Goal: Information Seeking & Learning: Check status

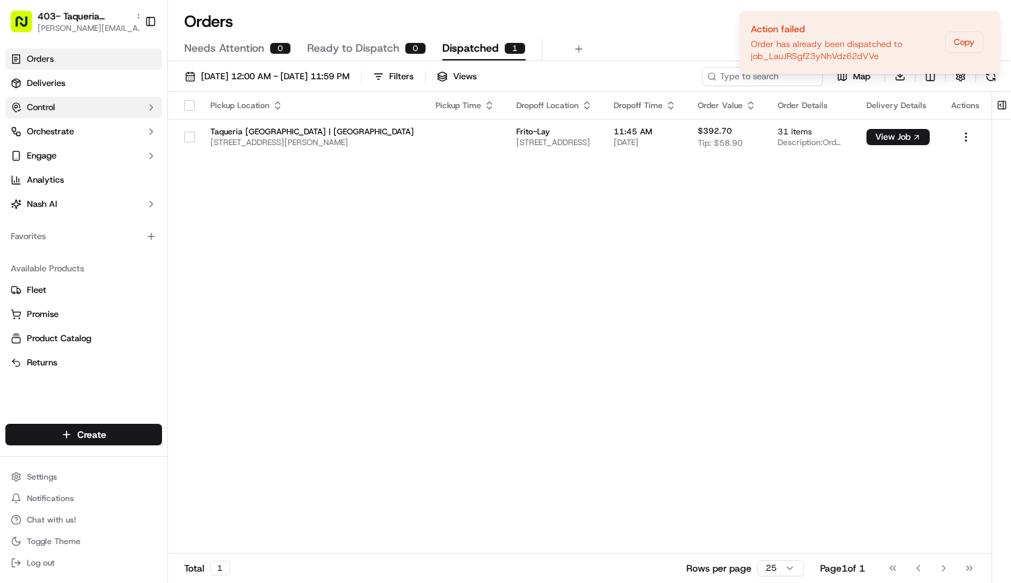
click at [44, 85] on span "Deliveries" at bounding box center [46, 83] width 38 height 12
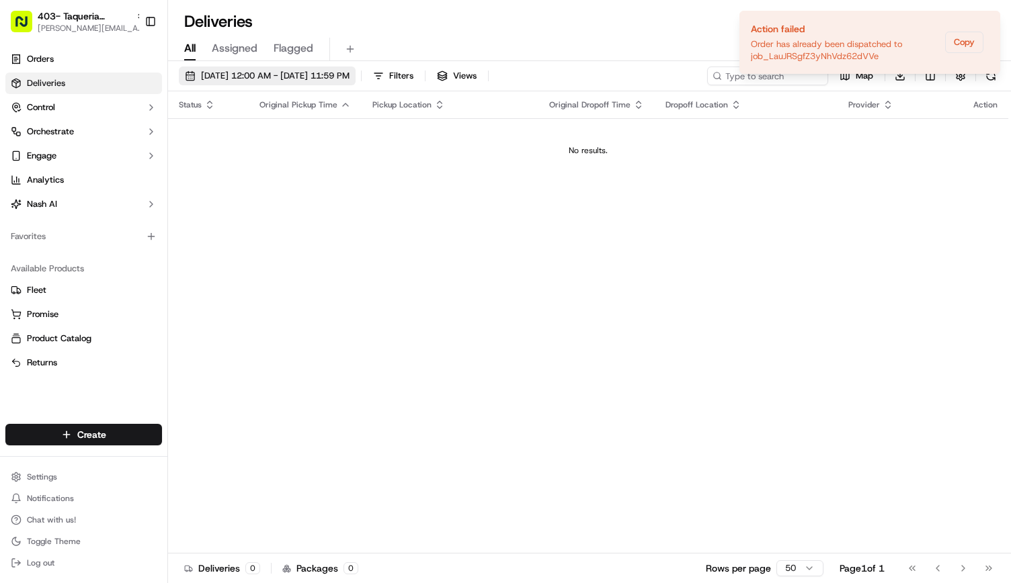
click at [350, 75] on span "09/18/2025 12:00 AM - 09/18/2025 11:59 PM" at bounding box center [275, 76] width 149 height 12
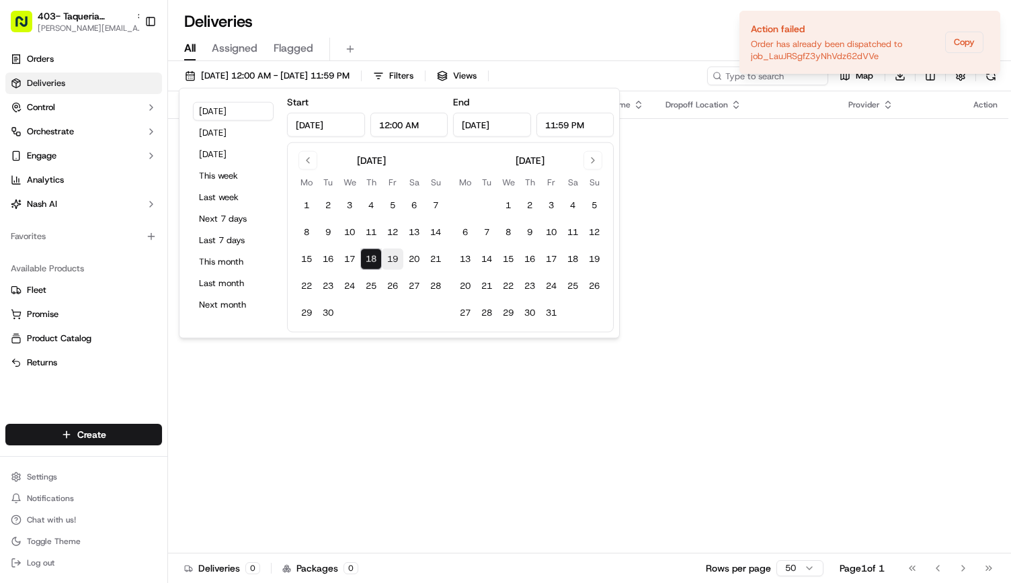
click at [390, 260] on button "19" at bounding box center [393, 260] width 22 height 22
type input "Sep 19, 2025"
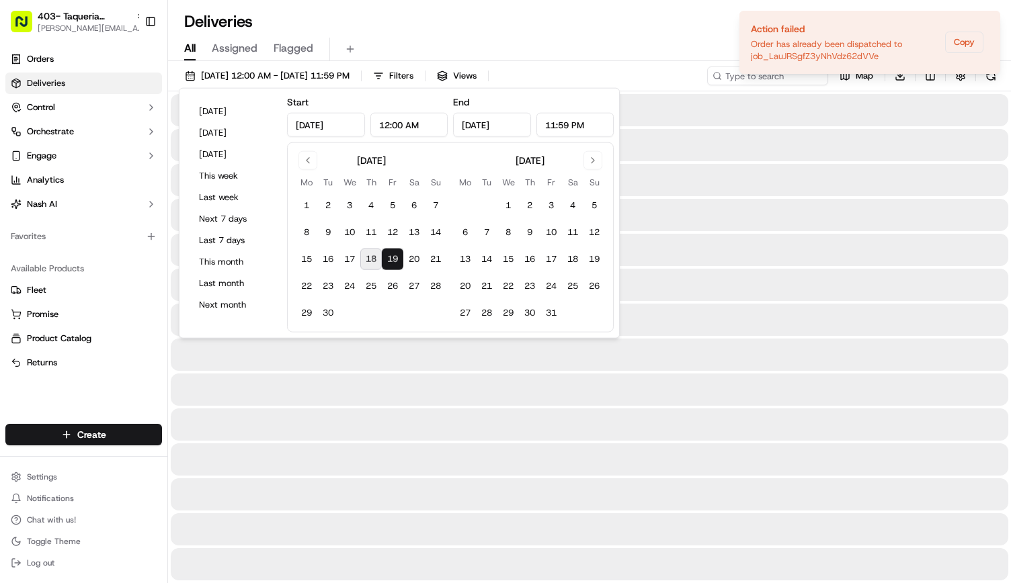
click at [391, 261] on button "19" at bounding box center [393, 260] width 22 height 22
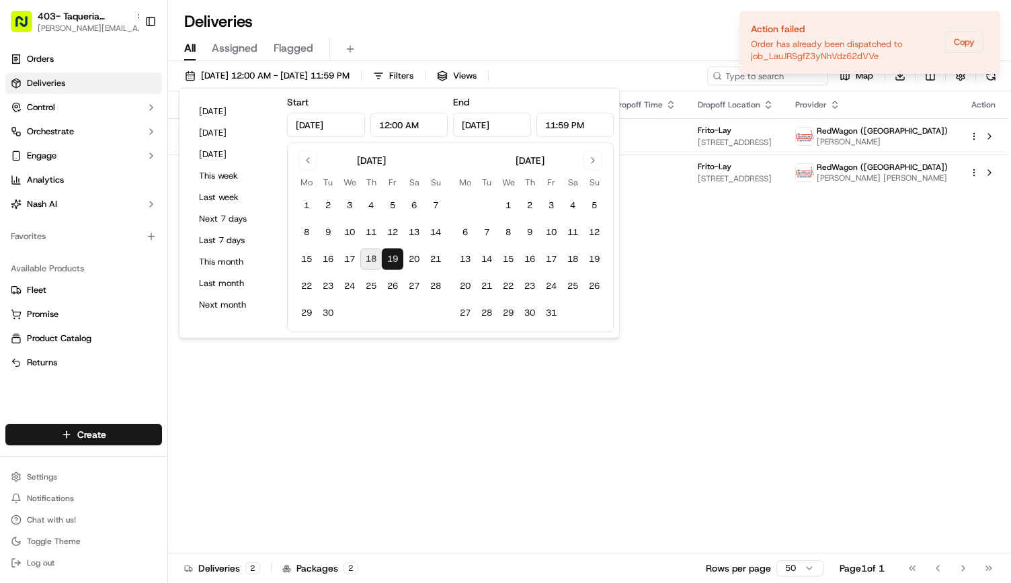
click at [511, 41] on div "All Assigned Flagged" at bounding box center [589, 50] width 843 height 24
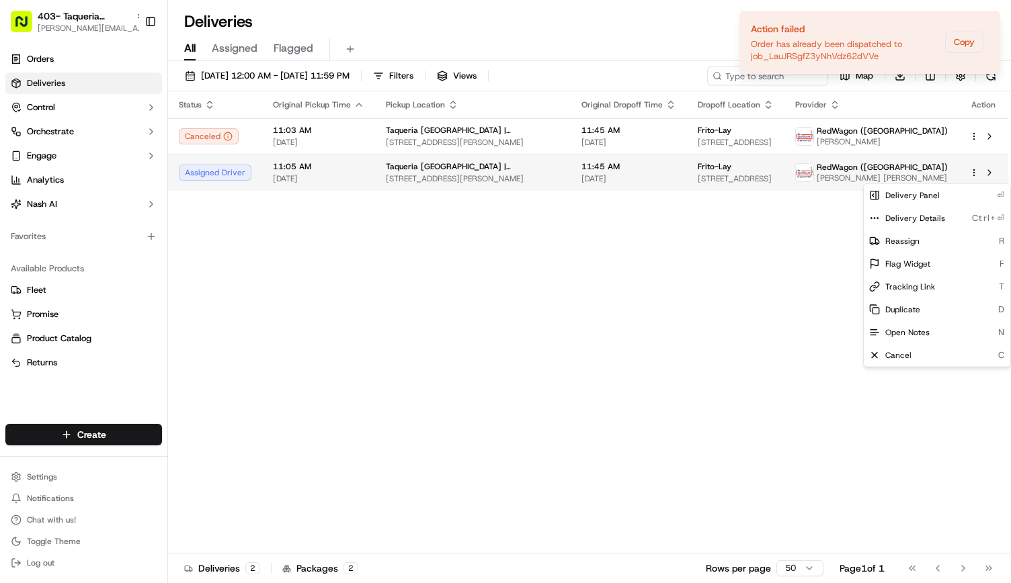
click at [973, 173] on html "403- Taqueria La Ventana - Dallas Farmers Market andrea.rojas@localfavorite.com…" at bounding box center [505, 291] width 1011 height 583
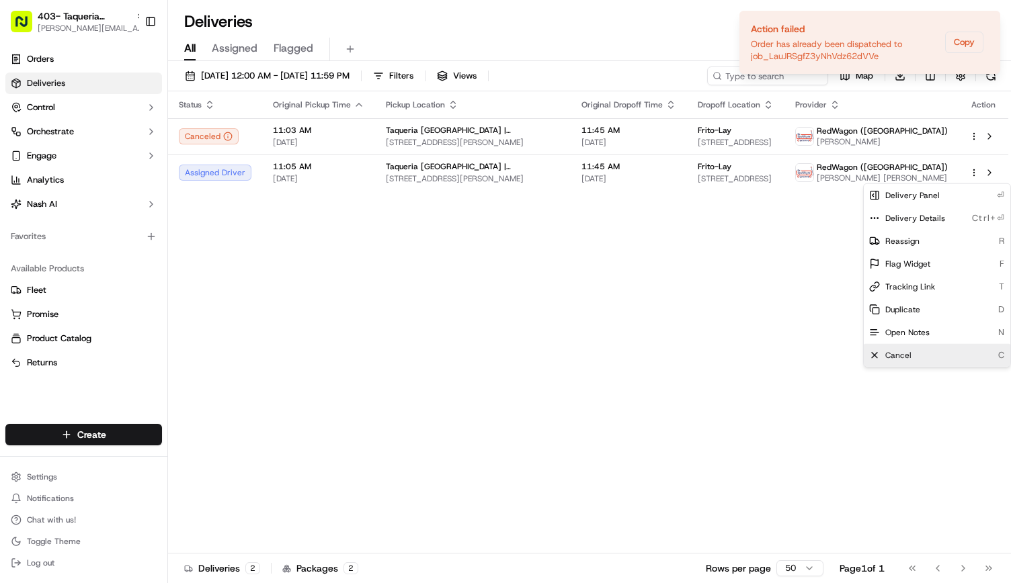
click at [897, 357] on span "Cancel" at bounding box center [898, 355] width 26 height 11
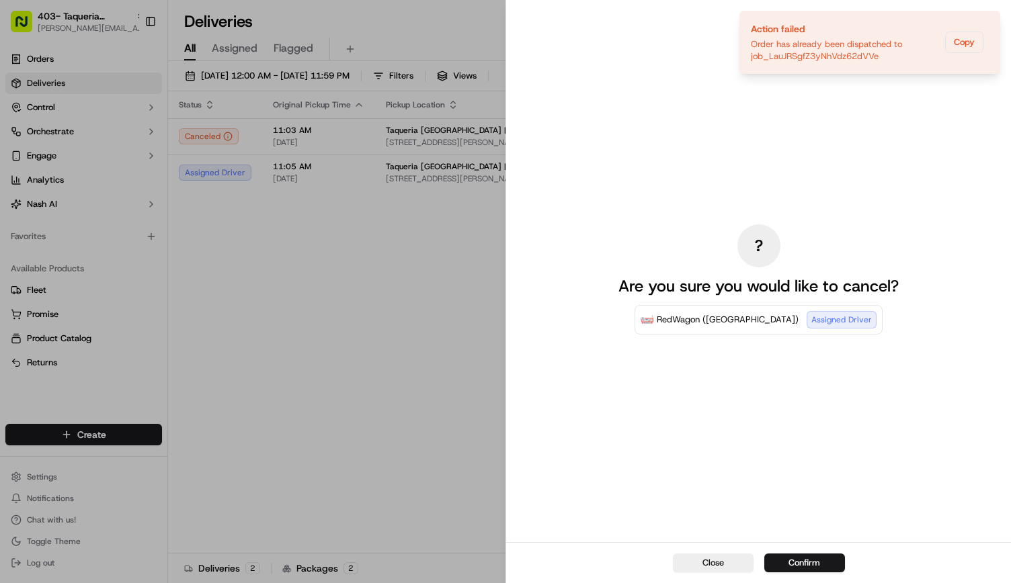
click at [800, 550] on div "Close Confirm" at bounding box center [758, 562] width 505 height 41
click at [793, 560] on button "Confirm" at bounding box center [804, 563] width 81 height 19
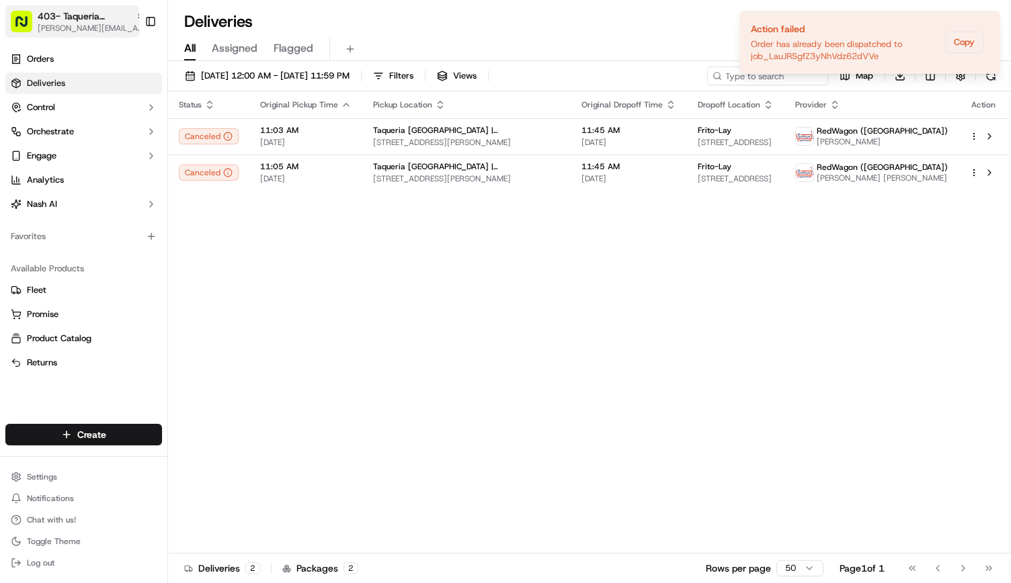
click at [108, 19] on span "403- Taqueria [GEOGRAPHIC_DATA] - [GEOGRAPHIC_DATA]" at bounding box center [84, 15] width 93 height 13
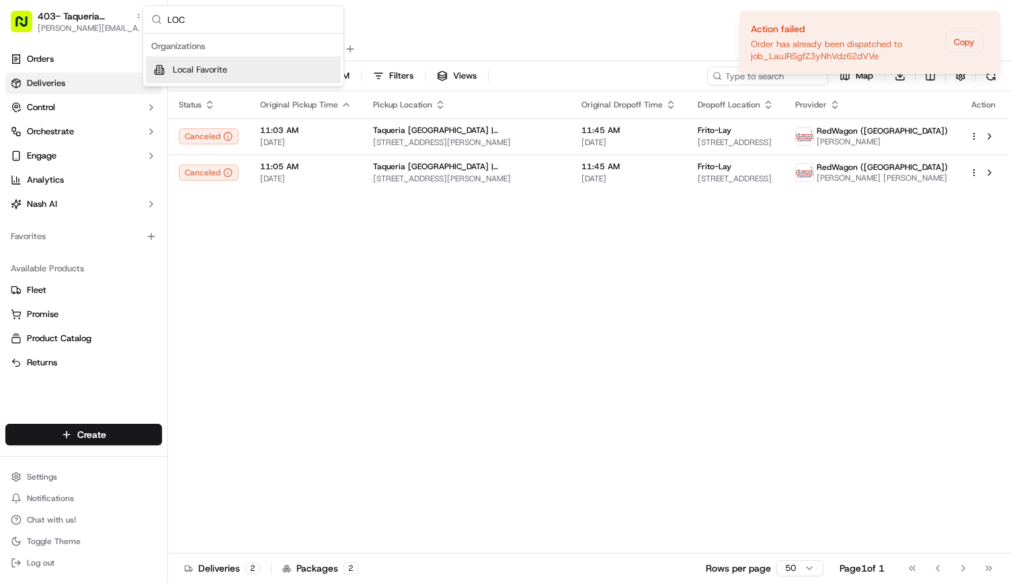
type input "LOC"
click at [206, 73] on span "Local Favorite" at bounding box center [200, 70] width 54 height 12
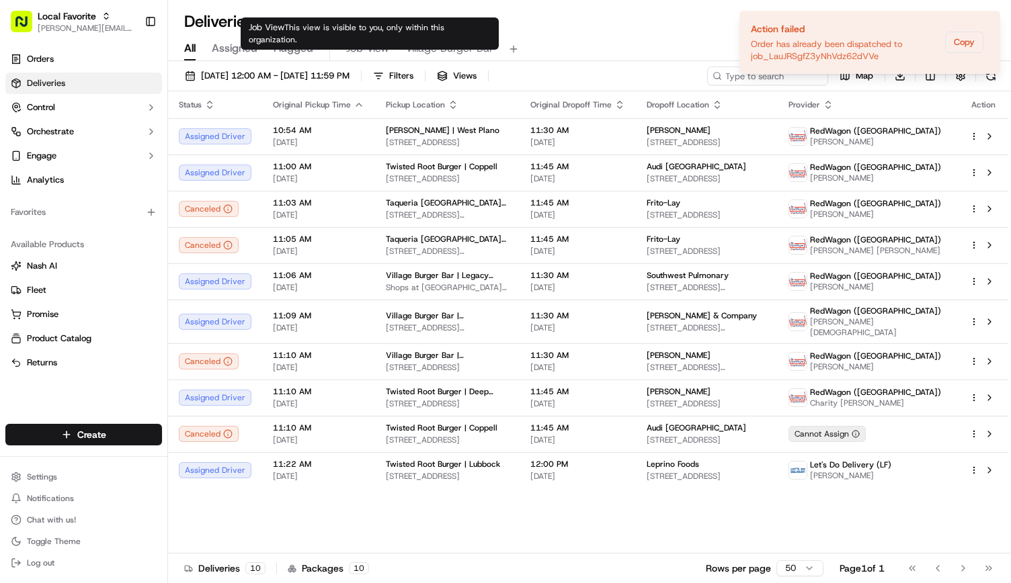
click at [377, 42] on span "Job View" at bounding box center [367, 48] width 43 height 16
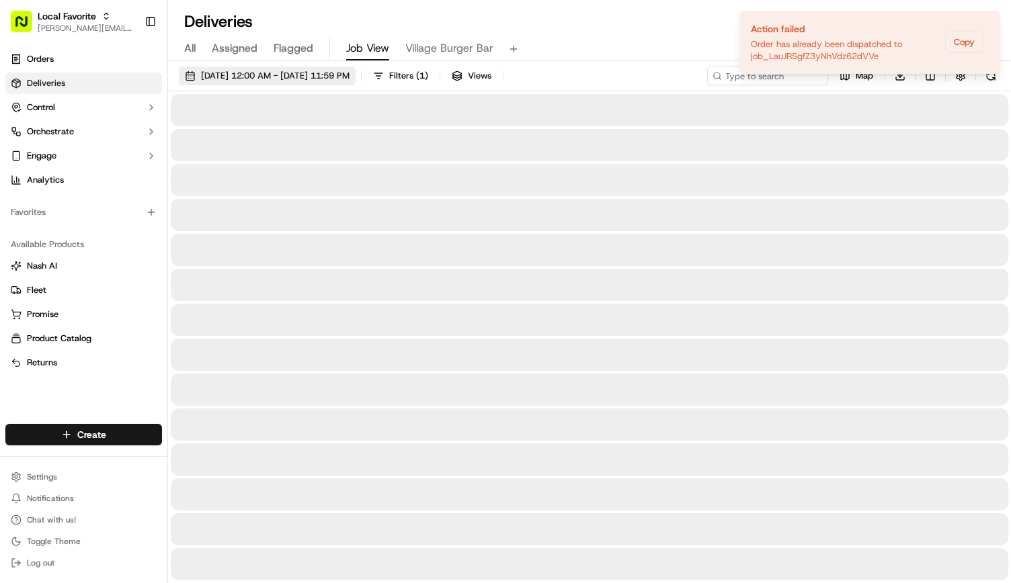
click at [349, 72] on span "09/18/2025 12:00 AM - 09/18/2025 11:59 PM" at bounding box center [275, 76] width 149 height 12
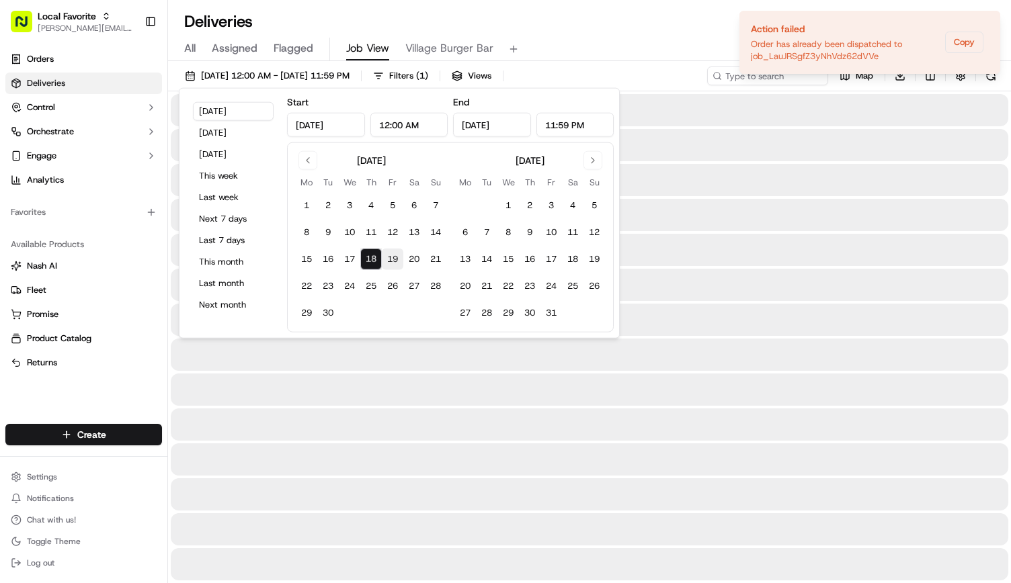
click at [393, 253] on button "19" at bounding box center [393, 260] width 22 height 22
type input "Sep 19, 2025"
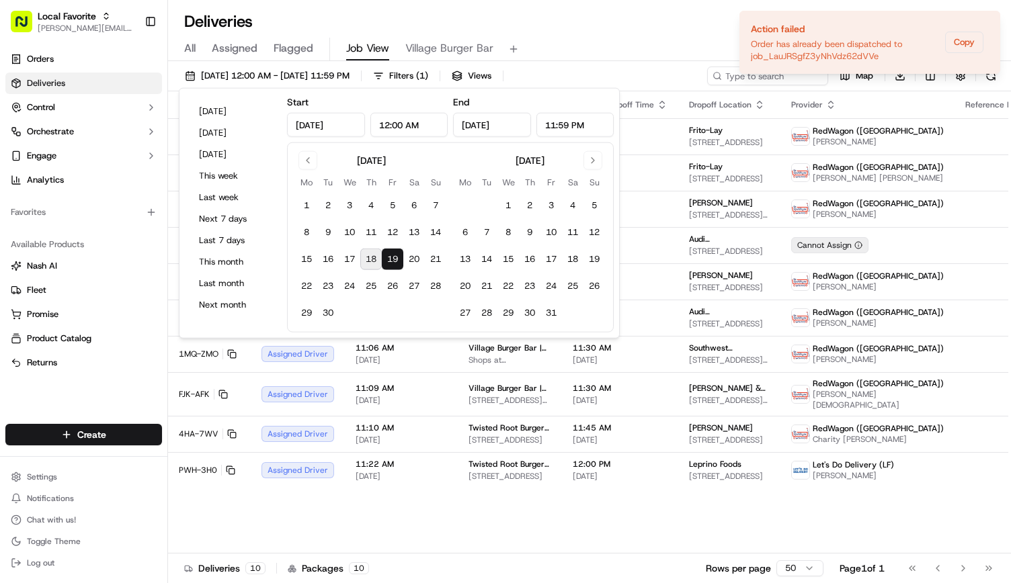
click at [557, 22] on div "Deliveries All times are displayed using CDT timezone" at bounding box center [589, 22] width 843 height 22
